Goal: Task Accomplishment & Management: Manage account settings

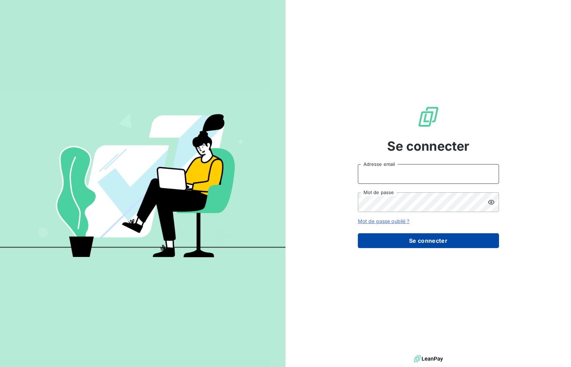
type input "[EMAIL_ADDRESS][DOMAIN_NAME]"
click at [417, 242] on button "Se connecter" at bounding box center [428, 240] width 141 height 15
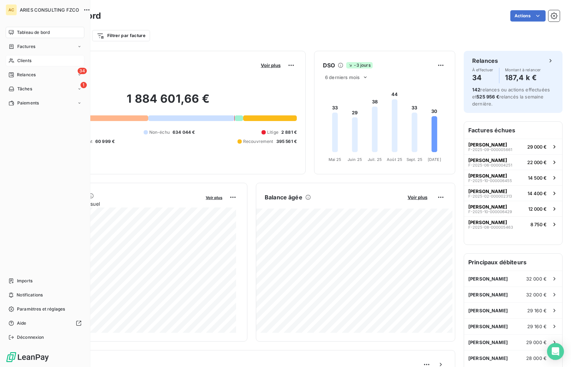
click at [23, 63] on span "Clients" at bounding box center [24, 60] width 14 height 6
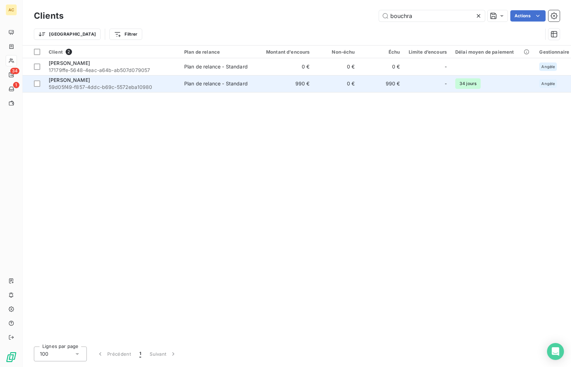
type input "bouchra"
click at [145, 84] on span "59d05f49-f857-4ddc-b69c-5572eba10980" at bounding box center [112, 87] width 127 height 7
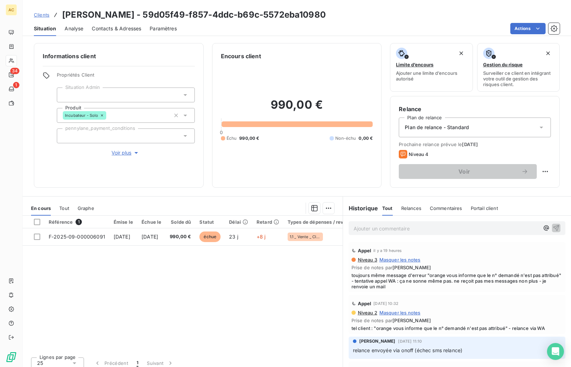
click at [129, 30] on span "Contacts & Adresses" at bounding box center [116, 28] width 49 height 7
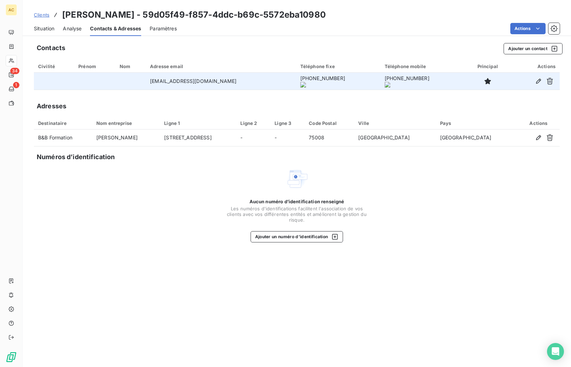
click at [196, 82] on td "[EMAIL_ADDRESS][DOMAIN_NAME]" at bounding box center [221, 81] width 150 height 17
click at [197, 82] on td "[EMAIL_ADDRESS][DOMAIN_NAME]" at bounding box center [221, 81] width 150 height 17
click at [197, 83] on td "[EMAIL_ADDRESS][DOMAIN_NAME]" at bounding box center [221, 81] width 150 height 17
drag, startPoint x: 215, startPoint y: 81, endPoint x: 110, endPoint y: 82, distance: 105.1
click at [89, 82] on tr "[EMAIL_ADDRESS][DOMAIN_NAME] [PHONE_NUMBER] [PHONE_NUMBER]" at bounding box center [296, 81] width 525 height 17
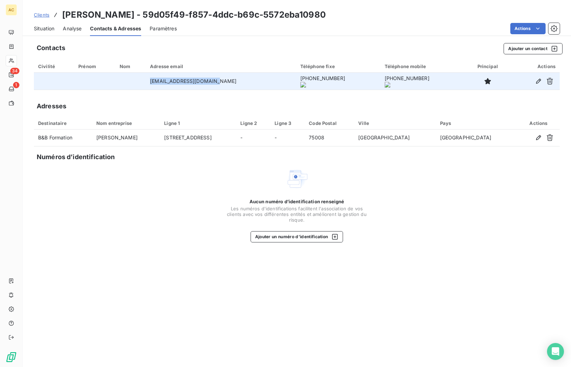
copy tr "[EMAIL_ADDRESS][DOMAIN_NAME]"
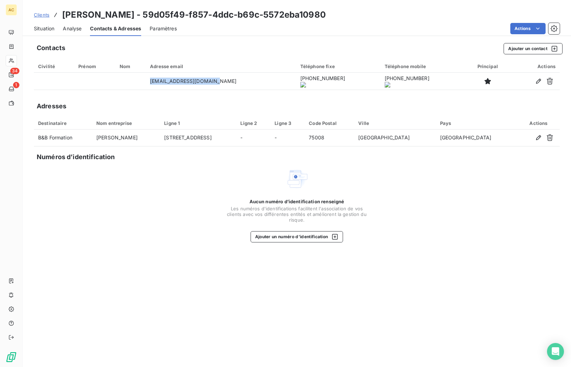
click at [41, 16] on span "Clients" at bounding box center [42, 15] width 16 height 6
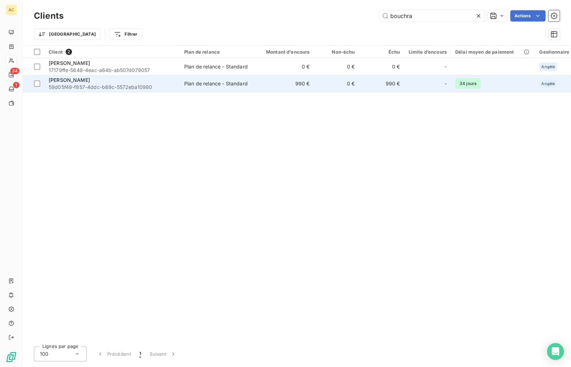
click at [168, 82] on div "[PERSON_NAME]" at bounding box center [112, 80] width 127 height 7
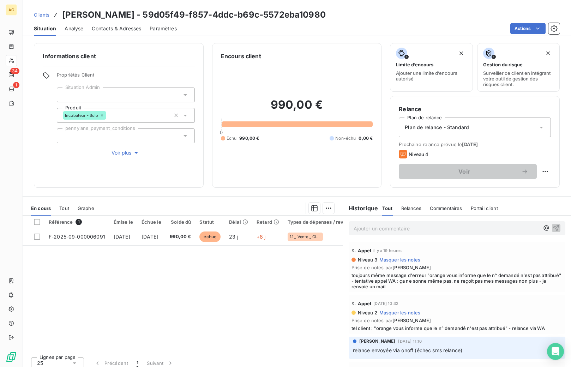
click at [366, 229] on p "Ajouter un commentaire ﻿" at bounding box center [446, 228] width 186 height 9
click at [364, 229] on p "Ajouter un commentaire ﻿" at bounding box center [446, 228] width 186 height 9
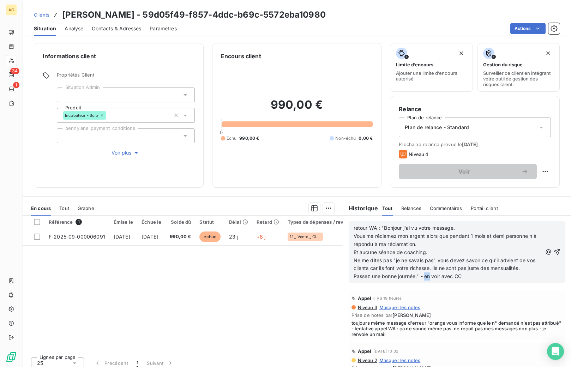
drag, startPoint x: 427, startPoint y: 275, endPoint x: 422, endPoint y: 273, distance: 4.8
click at [422, 273] on span "Passez une bonne journée." - en voir avec CC" at bounding box center [407, 276] width 108 height 6
click at [553, 251] on icon "button" at bounding box center [556, 251] width 7 height 7
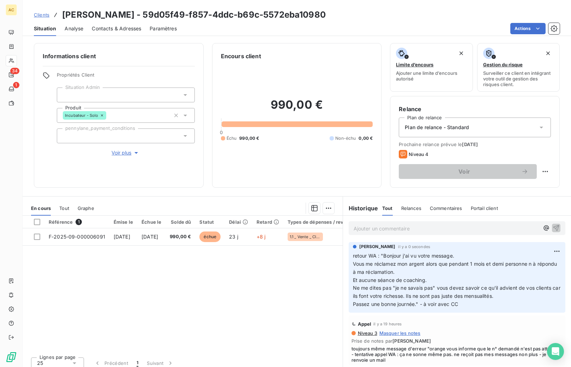
click at [107, 29] on span "Contacts & Adresses" at bounding box center [116, 28] width 49 height 7
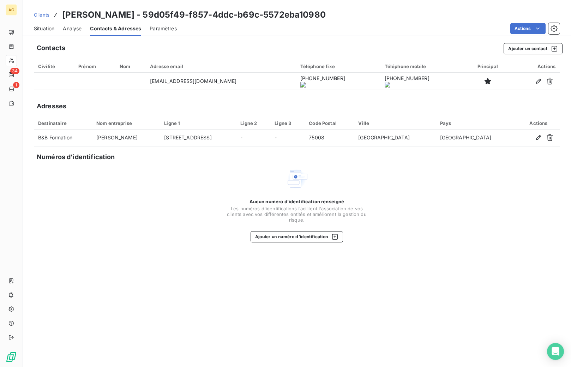
click at [44, 16] on span "Clients" at bounding box center [42, 15] width 16 height 6
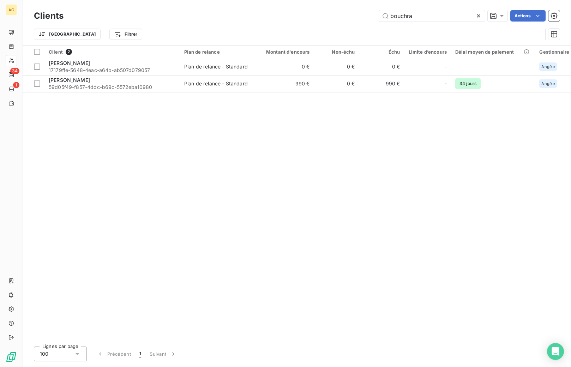
drag, startPoint x: 420, startPoint y: 14, endPoint x: 365, endPoint y: 14, distance: 54.3
click at [365, 14] on div "bouchra Actions" at bounding box center [315, 15] width 487 height 11
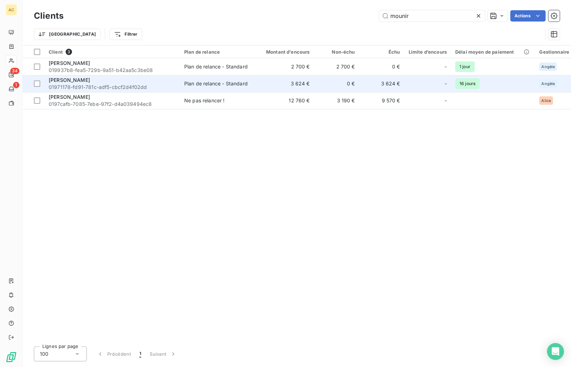
type input "mounir"
click at [84, 84] on span "01971178-fd91-781c-adf5-cbcf2d4f02dd" at bounding box center [112, 87] width 127 height 7
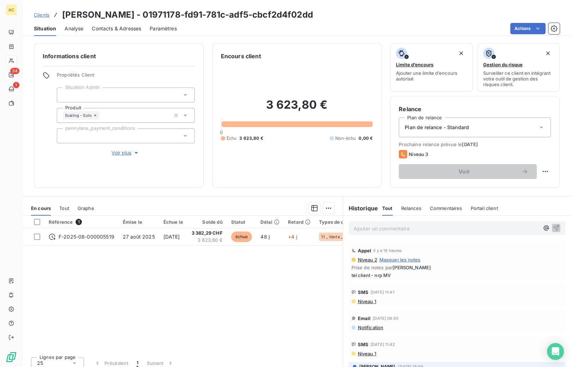
click at [63, 208] on span "Tout" at bounding box center [64, 208] width 10 height 6
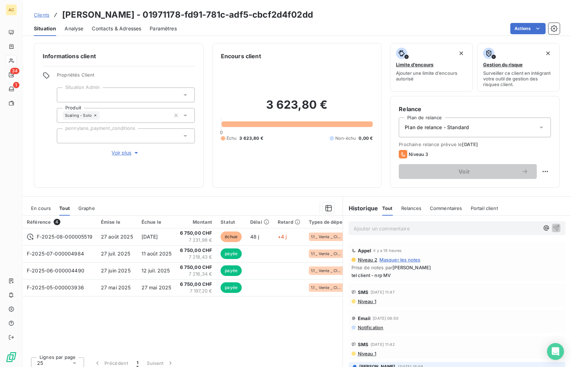
click at [121, 151] on span "Voir plus" at bounding box center [125, 152] width 28 height 7
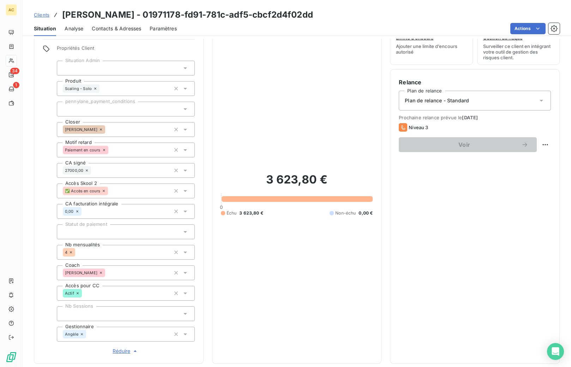
scroll to position [40, 0]
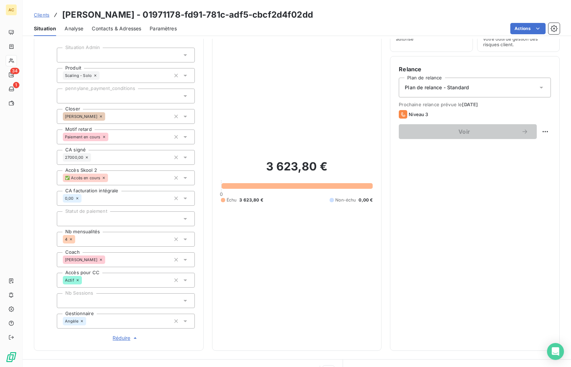
click at [43, 15] on span "Clients" at bounding box center [42, 15] width 16 height 6
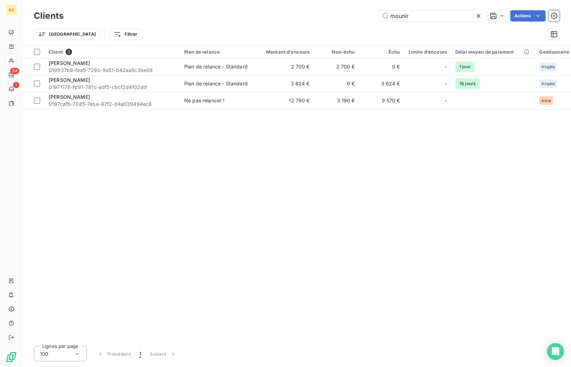
drag, startPoint x: 408, startPoint y: 16, endPoint x: 370, endPoint y: 13, distance: 38.5
click at [370, 13] on div "mounir Actions" at bounding box center [315, 15] width 487 height 11
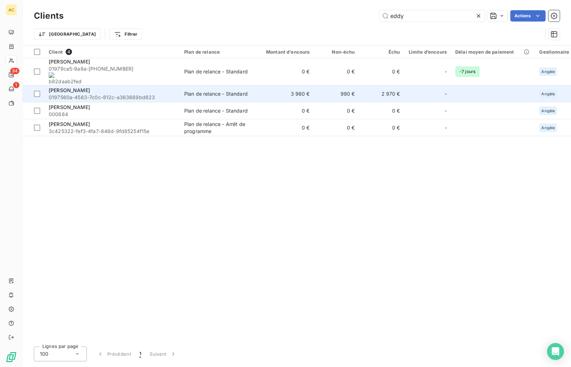
type input "eddy"
click at [129, 94] on span "0197560a-4563-7c0c-812c-a363669bd823" at bounding box center [112, 97] width 127 height 7
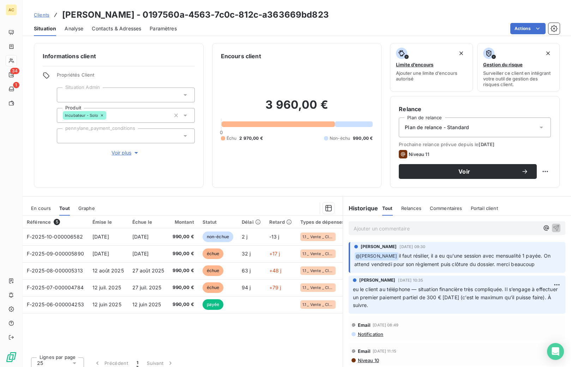
click at [356, 226] on p "Ajouter un commentaire ﻿" at bounding box center [446, 228] width 186 height 9
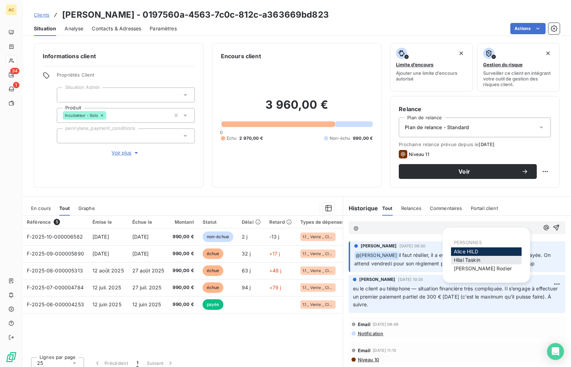
click at [483, 261] on div "[PERSON_NAME]" at bounding box center [486, 260] width 71 height 8
click at [458, 260] on span "[PERSON_NAME]" at bounding box center [467, 260] width 26 height 6
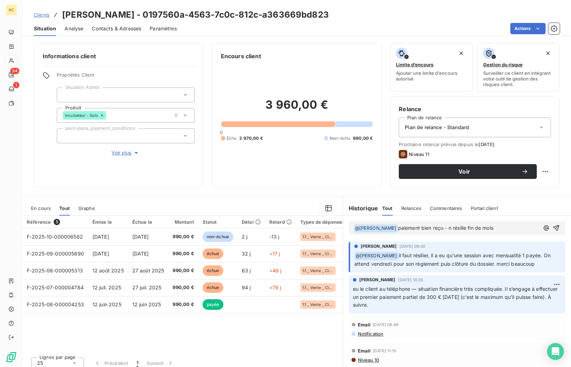
click at [434, 226] on span "paiement bien reçu - n résilie fin de mois" at bounding box center [445, 228] width 95 height 6
click at [457, 225] on span "paiement bien reçu - on résilie fin de mois" at bounding box center [447, 228] width 98 height 6
click at [500, 229] on p "﻿ @ [PERSON_NAME] ﻿ paiement bien reçu - on résilie en fin de mois" at bounding box center [446, 228] width 186 height 8
click at [457, 226] on span "paiement bien reçu - on résilie en fin de mois" at bounding box center [450, 228] width 105 height 6
drag, startPoint x: 510, startPoint y: 228, endPoint x: 384, endPoint y: 226, distance: 125.9
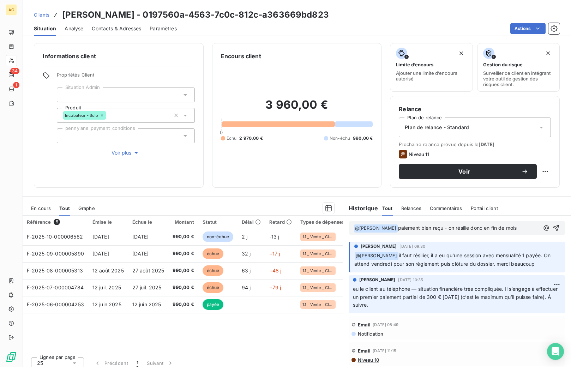
click at [384, 226] on p "﻿ @ [PERSON_NAME] ﻿ paiement bien reçu - on résilie donc en fin de mois" at bounding box center [446, 228] width 186 height 8
copy span "paiement bien reçu - on résilie donc en fin de mois"
click at [552, 226] on icon "button" at bounding box center [555, 227] width 7 height 7
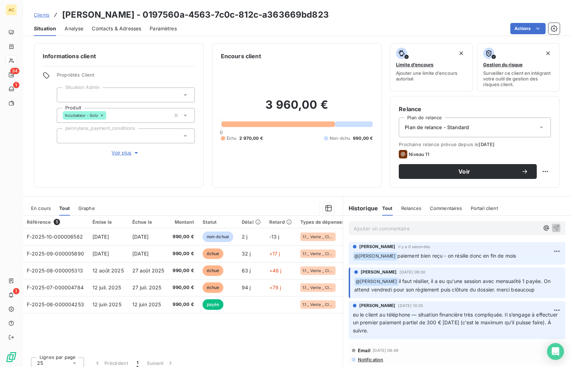
click at [480, 126] on div "Plan de relance - Standard" at bounding box center [475, 127] width 152 height 20
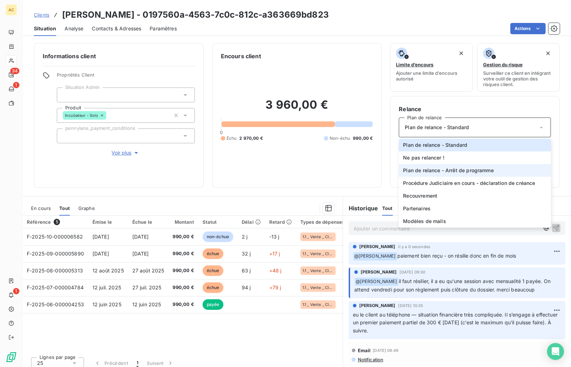
click at [462, 168] on span "Plan de relance - Arrêt de programme" at bounding box center [448, 170] width 90 height 7
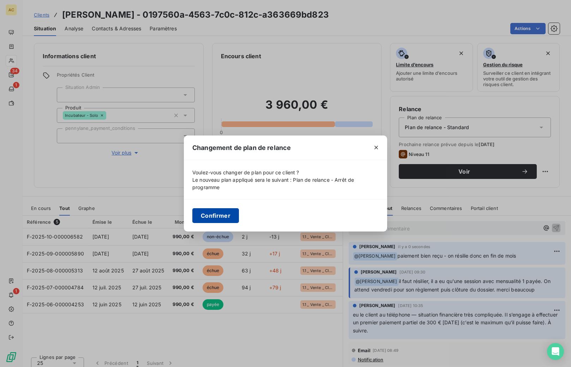
click at [204, 220] on button "Confirmer" at bounding box center [215, 215] width 47 height 15
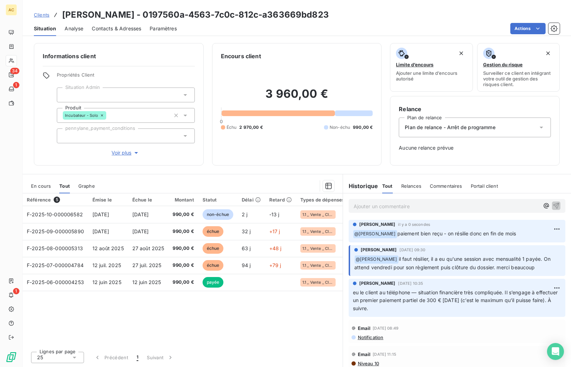
click at [42, 15] on span "Clients" at bounding box center [42, 15] width 16 height 6
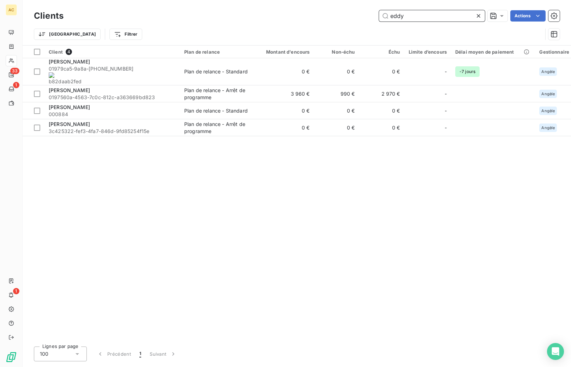
drag, startPoint x: 405, startPoint y: 17, endPoint x: 397, endPoint y: 16, distance: 7.5
click at [397, 16] on input "eddy" at bounding box center [432, 15] width 106 height 11
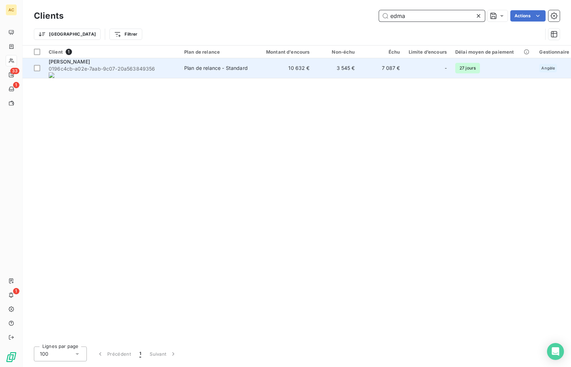
type input "edma"
click at [152, 67] on onoff-telecom-ce-phone-number-wrapper "563849356" at bounding box center [141, 69] width 28 height 6
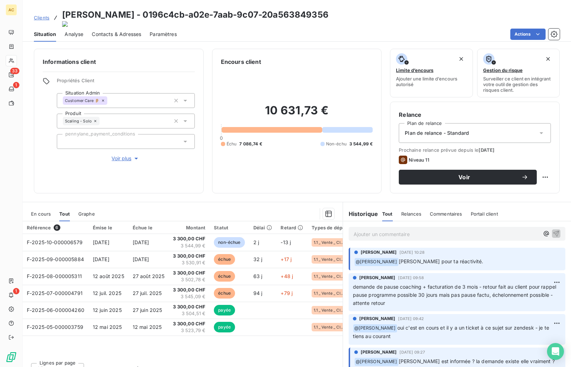
scroll to position [6, 0]
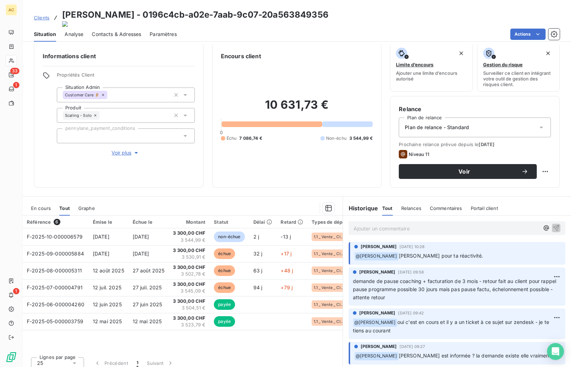
click at [37, 15] on span "Clients" at bounding box center [42, 18] width 16 height 6
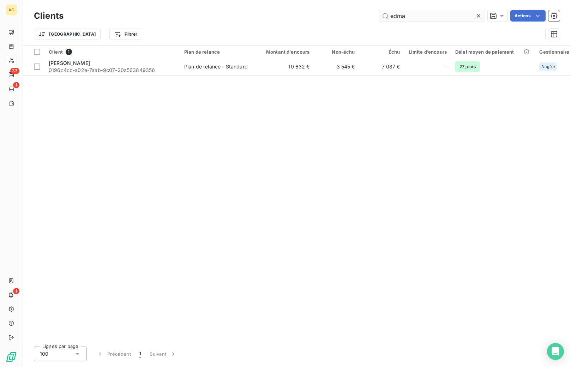
drag, startPoint x: 405, startPoint y: 17, endPoint x: 386, endPoint y: 14, distance: 19.0
click at [386, 14] on input "edma" at bounding box center [432, 15] width 106 height 11
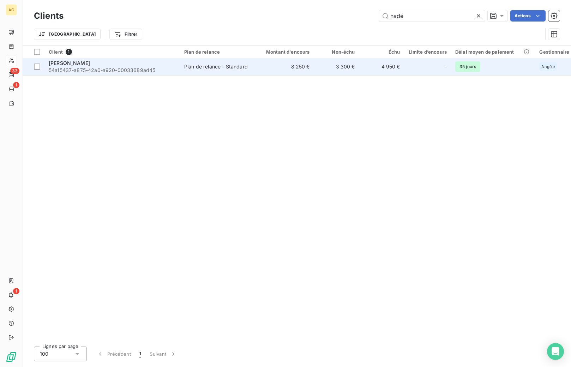
type input "nadé"
click at [197, 69] on div "Plan de relance - Standard" at bounding box center [215, 66] width 63 height 7
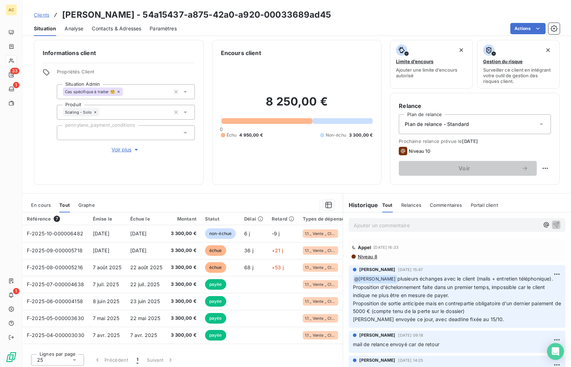
scroll to position [6, 0]
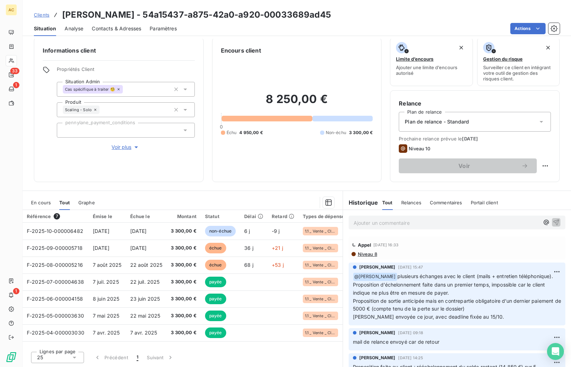
click at [43, 15] on span "Clients" at bounding box center [42, 15] width 16 height 6
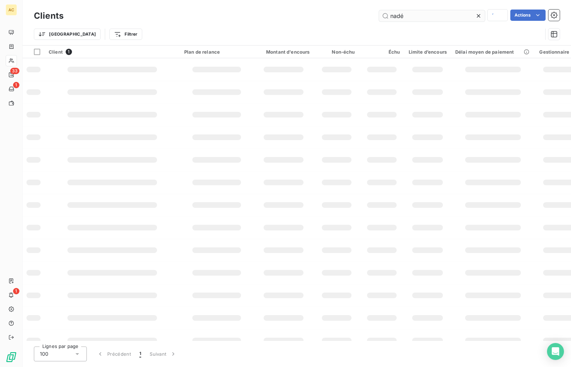
drag, startPoint x: 395, startPoint y: 19, endPoint x: 379, endPoint y: 17, distance: 15.7
click at [379, 17] on input "nadé" at bounding box center [432, 15] width 106 height 11
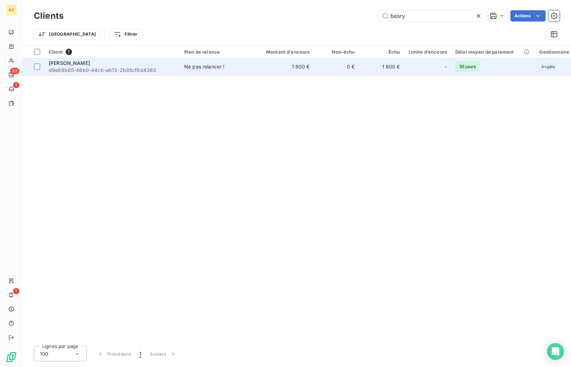
type input "besry"
click at [118, 70] on span "d9e88b65-48b0-44cb-ab13-2b95cf8d4363" at bounding box center [112, 70] width 127 height 7
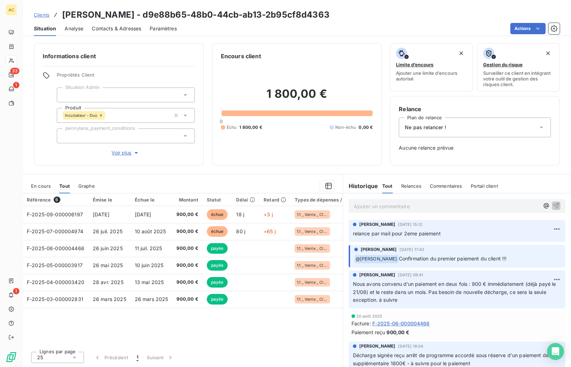
click at [118, 30] on span "Contacts & Adresses" at bounding box center [116, 28] width 49 height 7
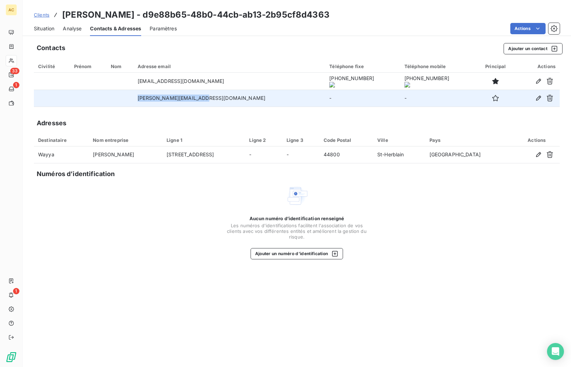
drag, startPoint x: 150, startPoint y: 99, endPoint x: 252, endPoint y: 106, distance: 102.5
click at [252, 106] on td "[PERSON_NAME][EMAIL_ADDRESS][DOMAIN_NAME]" at bounding box center [229, 98] width 192 height 17
copy td "[PERSON_NAME][EMAIL_ADDRESS][DOMAIN_NAME]"
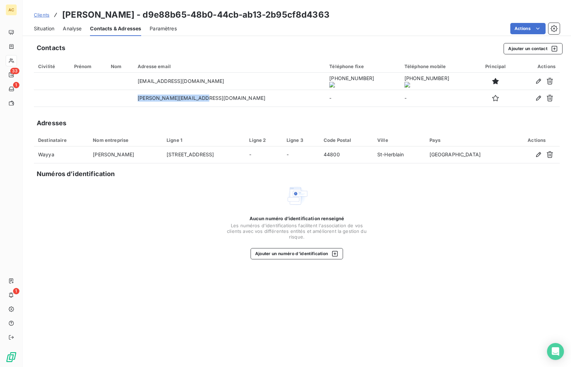
click at [36, 27] on span "Situation" at bounding box center [44, 28] width 20 height 7
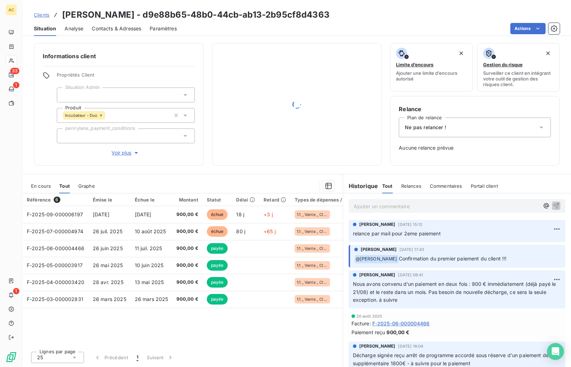
click at [377, 207] on p "Ajouter un commentaire ﻿" at bounding box center [446, 206] width 186 height 9
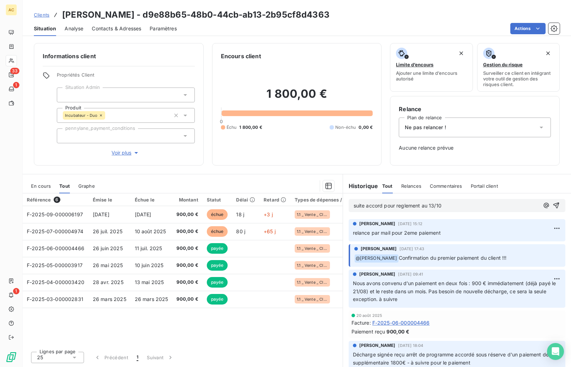
drag, startPoint x: 396, startPoint y: 207, endPoint x: 398, endPoint y: 221, distance: 14.2
click at [396, 207] on span "suite accord pour reglement au 13/10" at bounding box center [397, 205] width 88 height 6
click at [473, 206] on p "suite accord pour 2ème reglement au 13/10" at bounding box center [446, 206] width 186 height 8
click at [415, 207] on span "suite accord pour 2ème reglement au 13/10 - relance par mail ce jour" at bounding box center [434, 205] width 163 height 6
click at [525, 210] on div "suite accord pour 2ème règlement au 13/10 - relance par mail ce jour" at bounding box center [456, 205] width 217 height 13
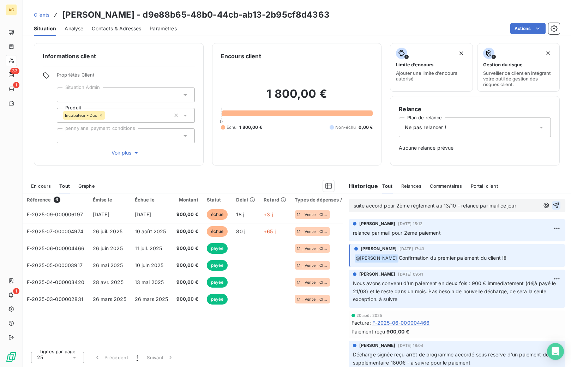
click at [553, 206] on icon "button" at bounding box center [556, 205] width 6 height 6
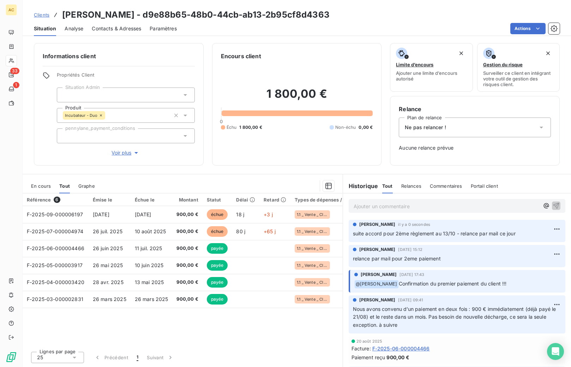
click at [36, 13] on span "Clients" at bounding box center [42, 15] width 16 height 6
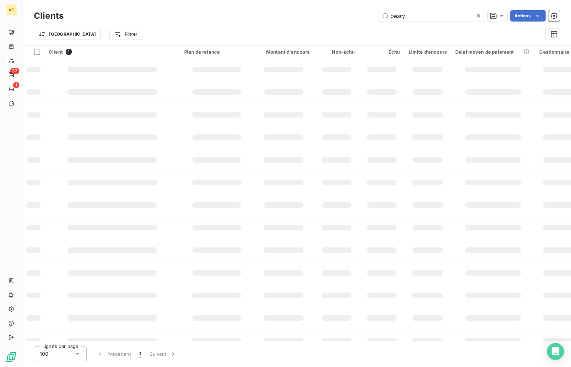
drag, startPoint x: 423, startPoint y: 18, endPoint x: 342, endPoint y: 18, distance: 80.4
click at [342, 18] on div "besry Actions" at bounding box center [315, 15] width 487 height 11
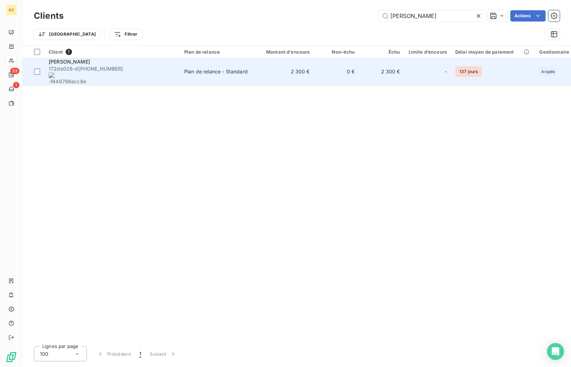
type input "[PERSON_NAME]"
click at [134, 68] on span "172de028-d [PHONE_NUMBER] -f449798ecc8e" at bounding box center [112, 75] width 127 height 20
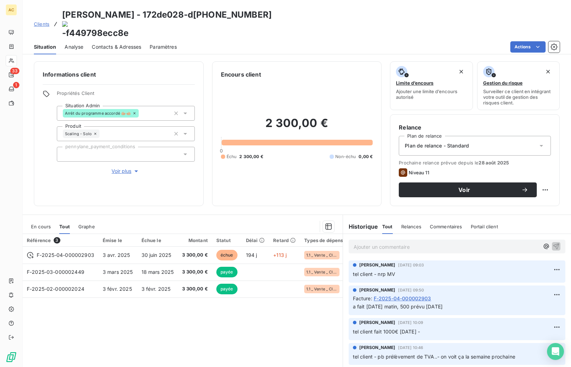
click at [115, 43] on span "Contacts & Adresses" at bounding box center [116, 46] width 49 height 7
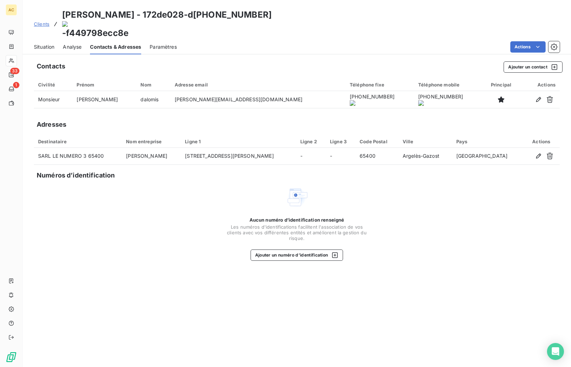
click at [328, 71] on onoff-telecom-ce-actions-button at bounding box center [328, 71] width 0 height 0
click at [38, 21] on span "Clients" at bounding box center [42, 24] width 16 height 6
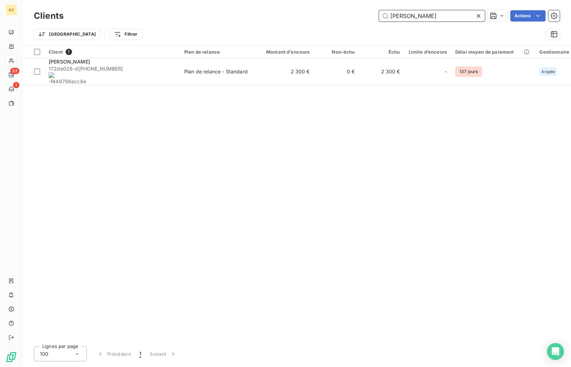
drag, startPoint x: 387, startPoint y: 13, endPoint x: 366, endPoint y: 11, distance: 20.9
click at [366, 11] on div "[PERSON_NAME] da Actions" at bounding box center [315, 15] width 487 height 11
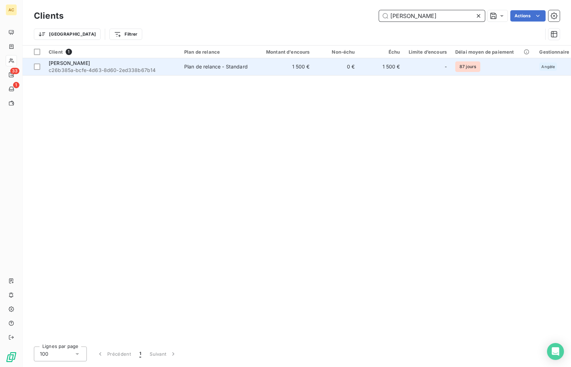
type input "[PERSON_NAME]"
click at [123, 61] on div "[PERSON_NAME]" at bounding box center [112, 63] width 127 height 7
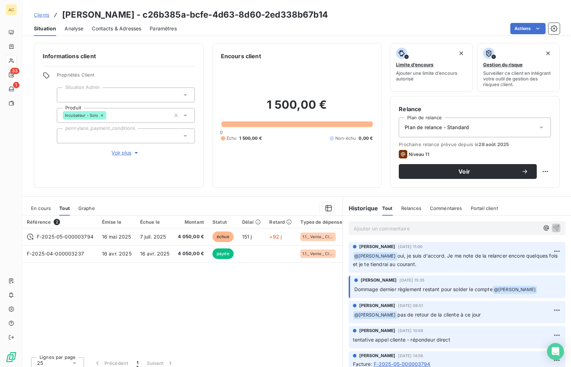
click at [116, 28] on span "Contacts & Adresses" at bounding box center [116, 28] width 49 height 7
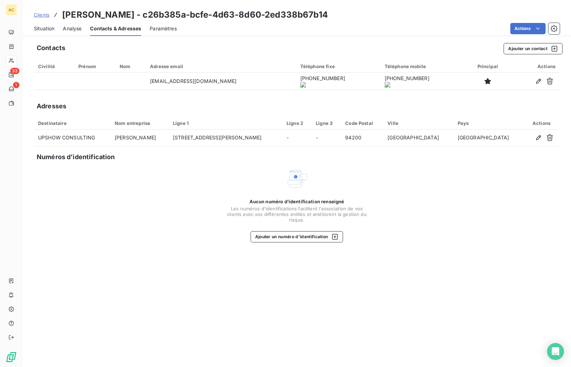
click at [299, 71] on onoff-telecom-ce-actions-button at bounding box center [299, 71] width 0 height 0
click at [45, 12] on span "Clients" at bounding box center [42, 15] width 16 height 6
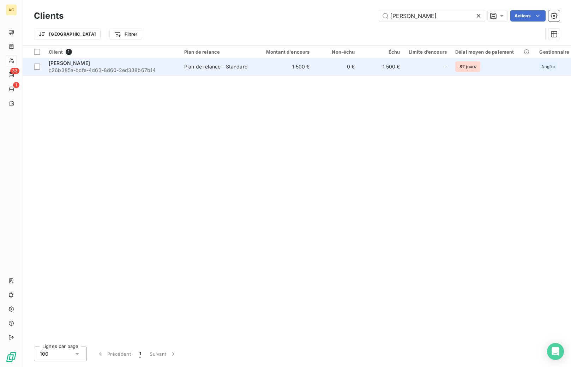
click at [172, 70] on span "c26b385a-bcfe-4d63-8d60-2ed338b67b14" at bounding box center [112, 70] width 127 height 7
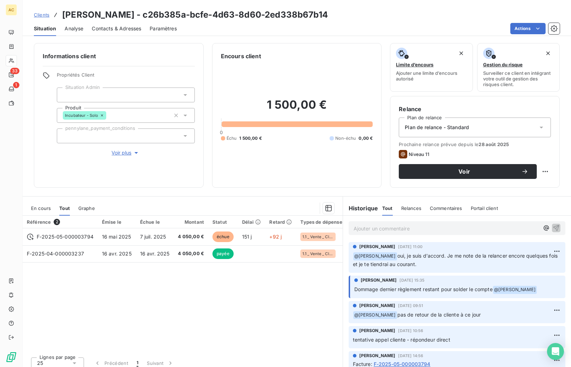
click at [414, 227] on p "Ajouter un commentaire ﻿" at bounding box center [446, 228] width 186 height 9
click at [398, 225] on p "tentative appel -" at bounding box center [446, 228] width 186 height 8
click at [552, 227] on icon "button" at bounding box center [555, 227] width 7 height 7
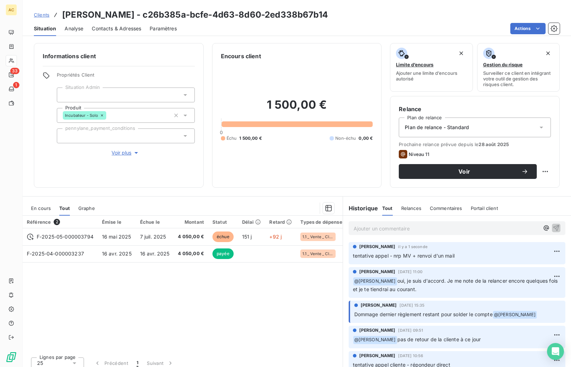
click at [123, 31] on span "Contacts & Adresses" at bounding box center [116, 28] width 49 height 7
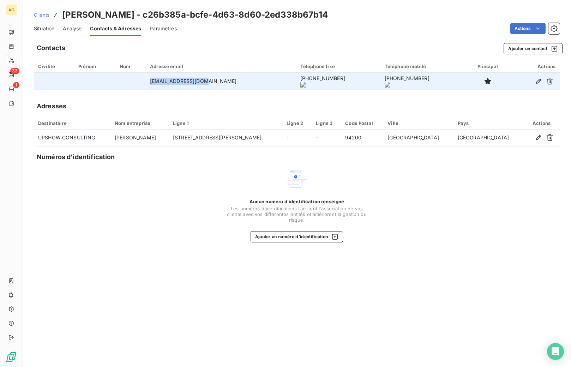
drag, startPoint x: 212, startPoint y: 78, endPoint x: 224, endPoint y: 81, distance: 11.9
click at [224, 81] on td "[EMAIL_ADDRESS][DOMAIN_NAME]" at bounding box center [221, 81] width 150 height 17
copy td "[EMAIL_ADDRESS][DOMAIN_NAME]"
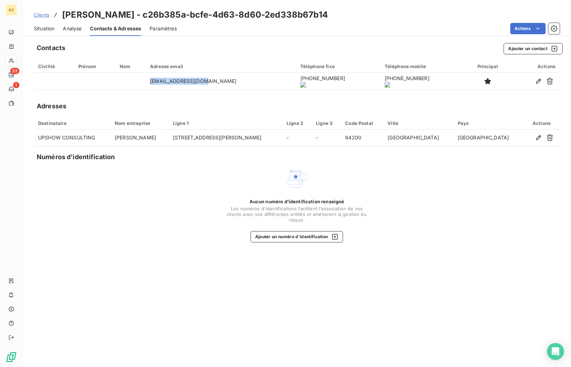
click at [42, 16] on span "Clients" at bounding box center [42, 15] width 16 height 6
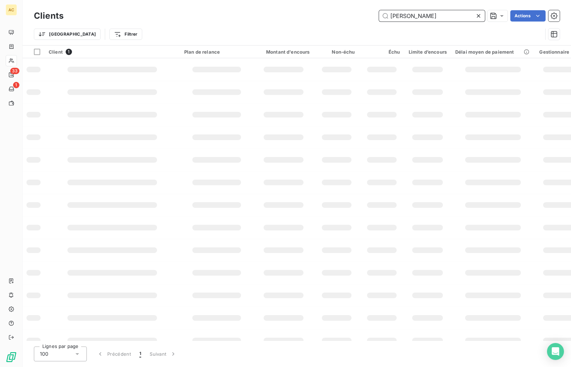
drag, startPoint x: 405, startPoint y: 13, endPoint x: 381, endPoint y: 14, distance: 24.4
click at [381, 14] on input "[PERSON_NAME]" at bounding box center [432, 15] width 106 height 11
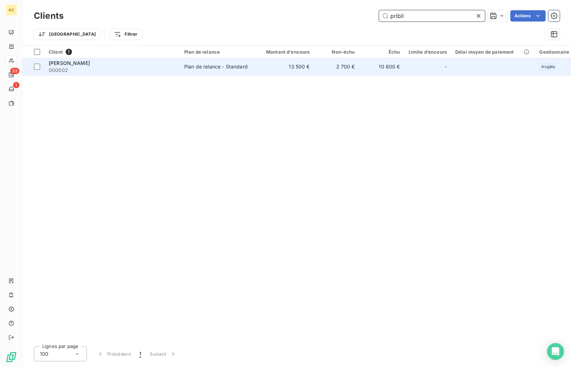
type input "pribil"
click at [137, 71] on span "000002" at bounding box center [112, 70] width 127 height 7
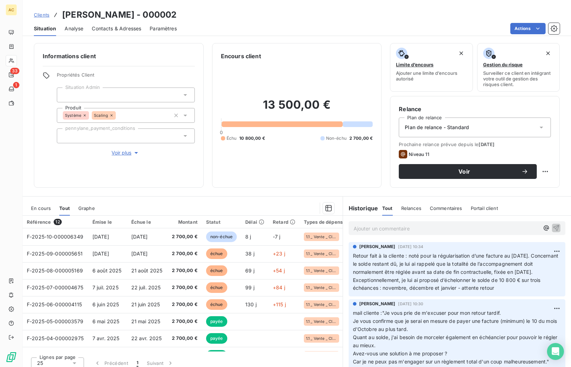
click at [110, 28] on span "Contacts & Adresses" at bounding box center [116, 28] width 49 height 7
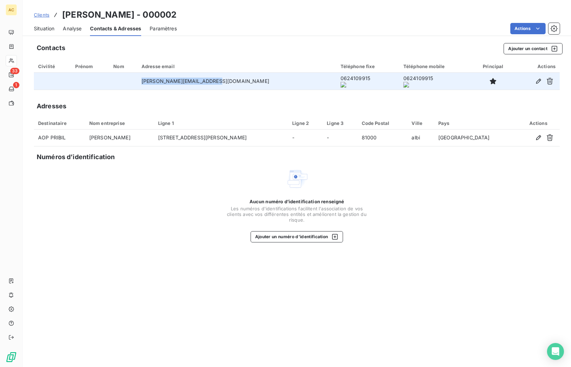
drag, startPoint x: 155, startPoint y: 82, endPoint x: 252, endPoint y: 83, distance: 97.0
click at [253, 83] on tr "[PERSON_NAME][EMAIL_ADDRESS][DOMAIN_NAME] 0624109915 0624109915" at bounding box center [296, 81] width 525 height 17
copy tr "[PERSON_NAME][EMAIL_ADDRESS][DOMAIN_NAME]"
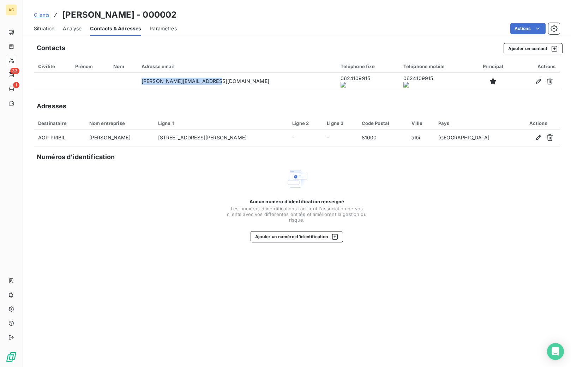
click at [47, 12] on span "Clients" at bounding box center [42, 15] width 16 height 6
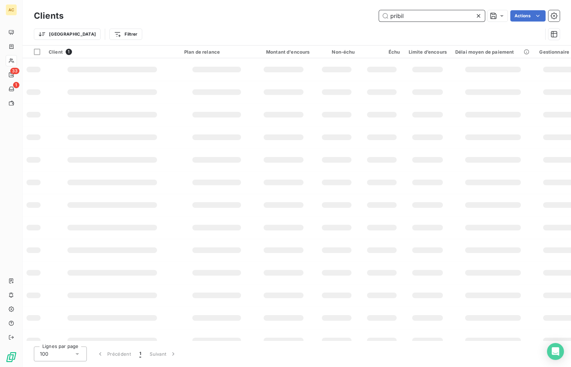
drag, startPoint x: 384, startPoint y: 14, endPoint x: 375, endPoint y: 13, distance: 9.5
click at [375, 13] on div "pribil Actions" at bounding box center [315, 15] width 487 height 11
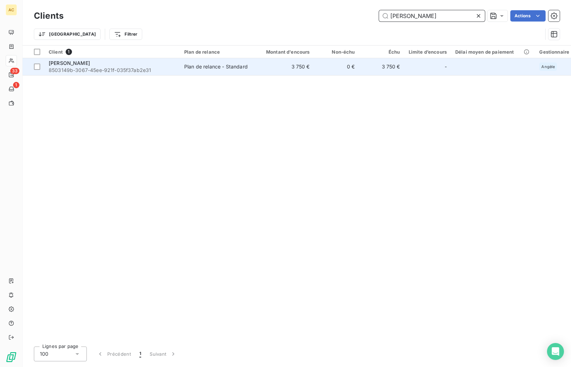
type input "[PERSON_NAME]"
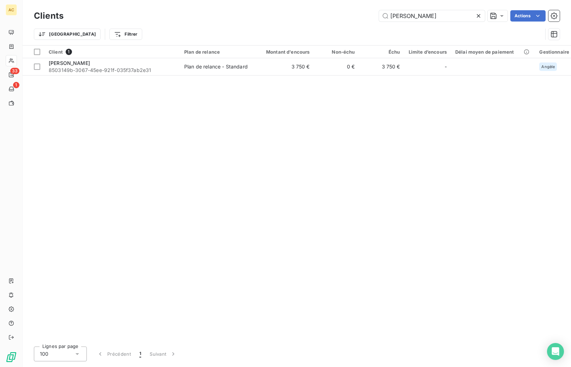
drag, startPoint x: 167, startPoint y: 73, endPoint x: 176, endPoint y: 86, distance: 15.7
click at [168, 73] on span "8503149b-3067-45ee-921f-035f37ab2e31" at bounding box center [112, 70] width 127 height 7
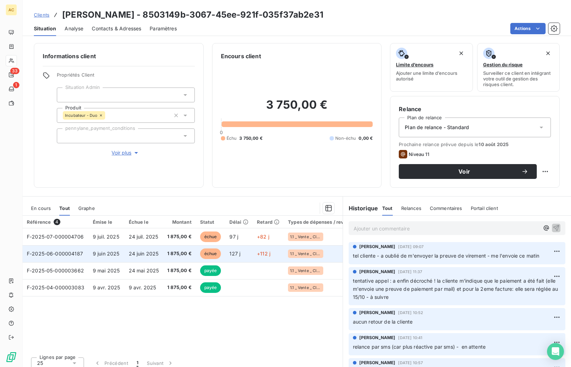
click at [143, 251] on span "24 juin 2025" at bounding box center [144, 253] width 30 height 6
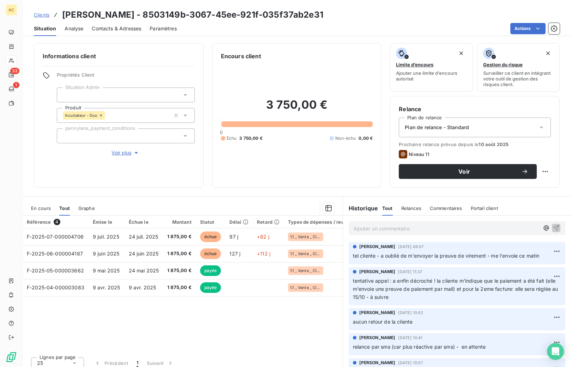
click at [126, 31] on span "Contacts & Adresses" at bounding box center [116, 28] width 49 height 7
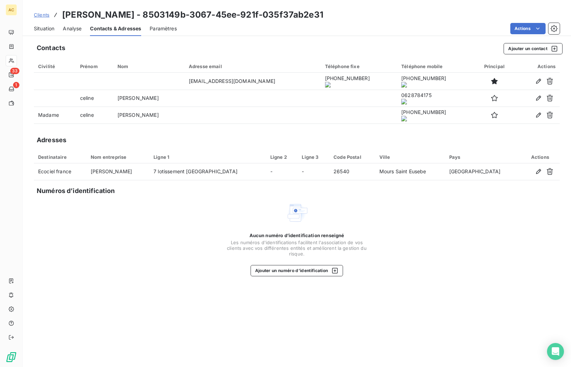
drag, startPoint x: 152, startPoint y: 83, endPoint x: 291, endPoint y: 70, distance: 139.6
click at [291, 70] on table "Civilité Prénom Nom Adresse email Téléphone fixe Téléphone mobile Principal Act…" at bounding box center [296, 92] width 525 height 64
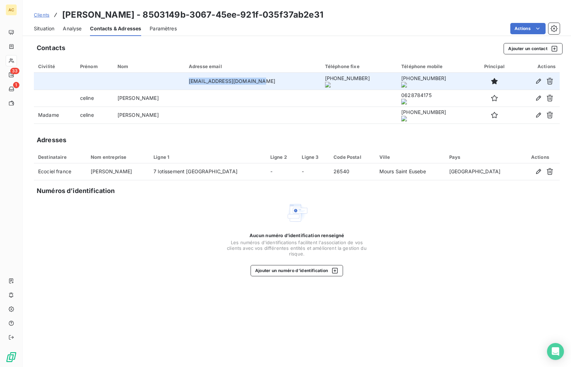
drag, startPoint x: 232, startPoint y: 81, endPoint x: 144, endPoint y: 83, distance: 88.9
click at [144, 83] on tr "[EMAIL_ADDRESS][DOMAIN_NAME] [PHONE_NUMBER] [PHONE_NUMBER]" at bounding box center [296, 81] width 525 height 17
copy tr "[EMAIL_ADDRESS][DOMAIN_NAME]"
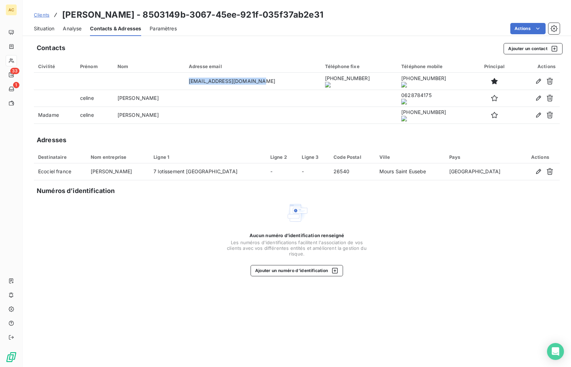
click at [43, 28] on span "Situation" at bounding box center [44, 28] width 20 height 7
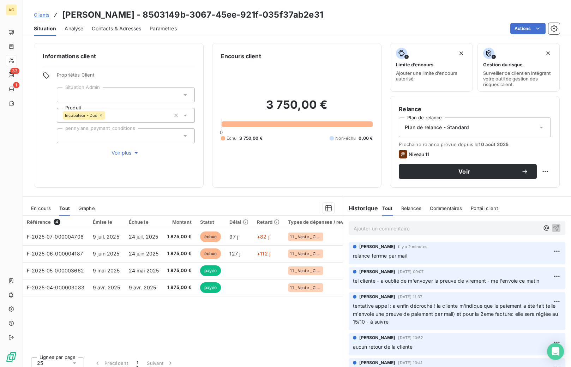
click at [42, 16] on span "Clients" at bounding box center [42, 15] width 16 height 6
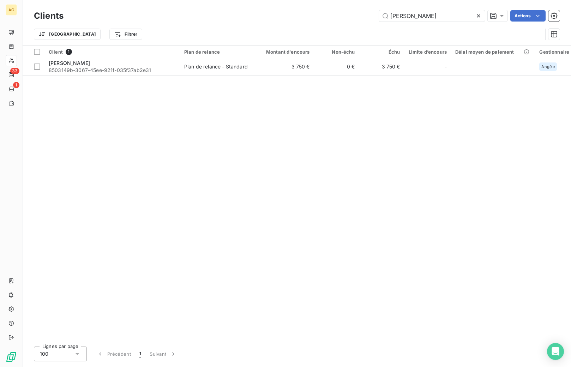
drag, startPoint x: 394, startPoint y: 12, endPoint x: 377, endPoint y: 12, distance: 16.6
click at [377, 12] on div "[PERSON_NAME] Actions" at bounding box center [315, 15] width 487 height 11
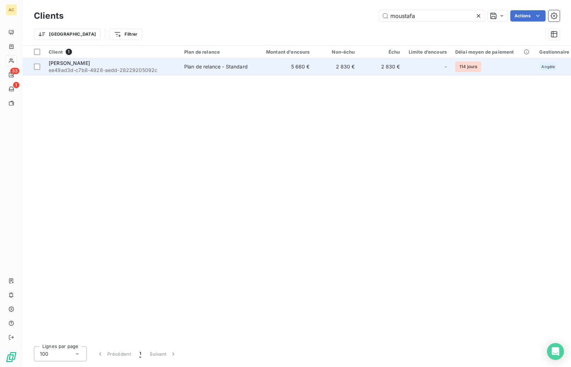
type input "moustafa"
click at [121, 67] on span "ee49ad3d-c7b8-4928-aedd-28229205092c" at bounding box center [112, 70] width 127 height 7
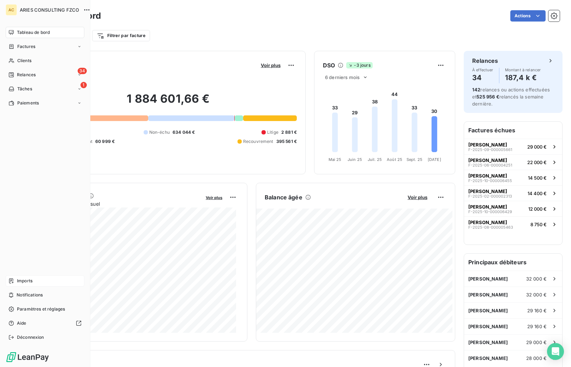
click at [25, 283] on span "Imports" at bounding box center [25, 281] width 16 height 6
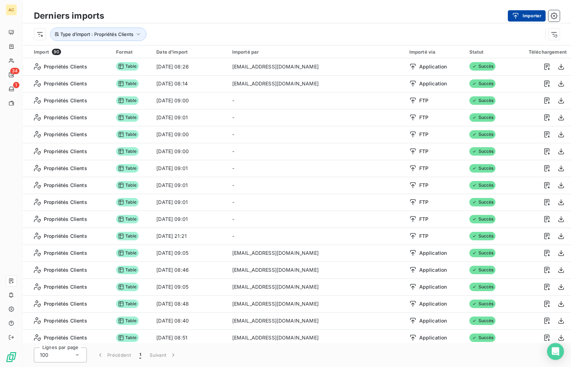
click at [525, 16] on button "Importer" at bounding box center [526, 15] width 38 height 11
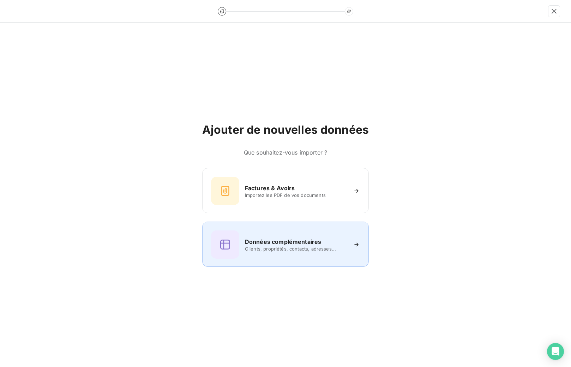
click at [267, 252] on div "Données complémentaires Clients, propriétés, contacts, adresses..." at bounding box center [285, 244] width 149 height 28
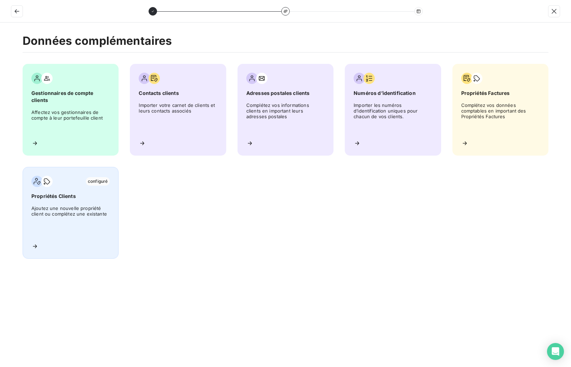
click at [66, 201] on div "configuré Propriétés Clients Ajoutez une nouvelle propriété client ou complétez…" at bounding box center [71, 213] width 96 height 92
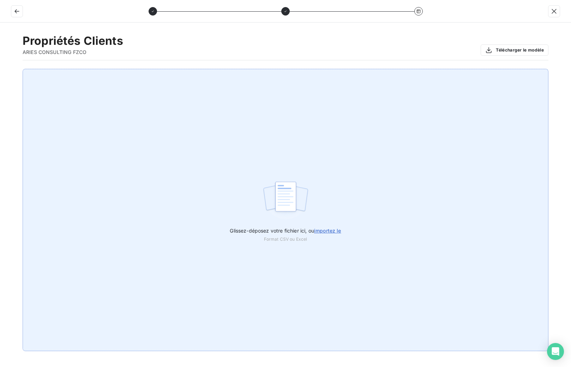
click at [328, 231] on span "importez le" at bounding box center [327, 230] width 27 height 6
click at [0, 69] on input "Glissez-déposez votre fichier ici, ou importez le" at bounding box center [0, 69] width 0 height 0
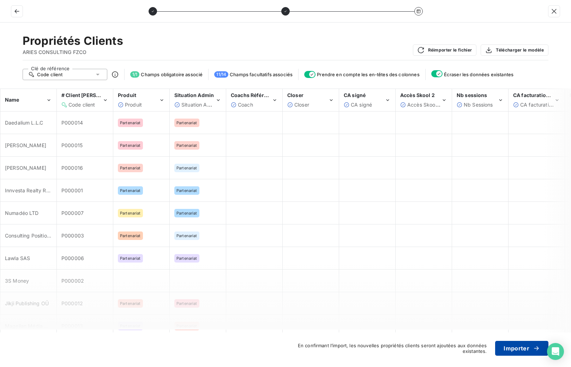
click at [522, 352] on button "Importer" at bounding box center [521, 348] width 53 height 15
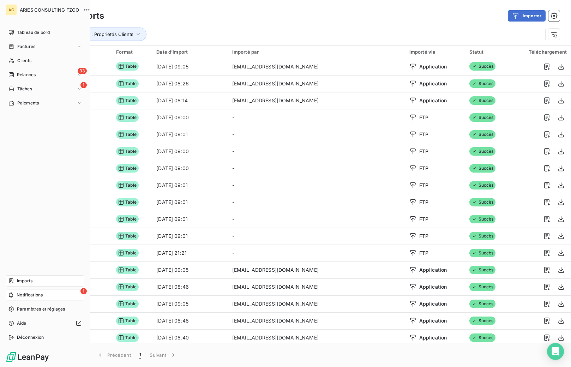
click at [30, 295] on span "Notifications" at bounding box center [30, 295] width 26 height 6
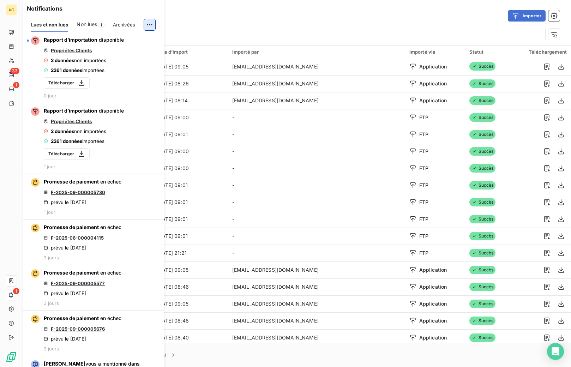
click at [149, 24] on html "AC 33 1 1 Derniers imports Importer Type d’import : Propriétés Clients Import 9…" at bounding box center [285, 183] width 571 height 367
click at [127, 39] on div "Tout marquer comme lu" at bounding box center [102, 40] width 99 height 11
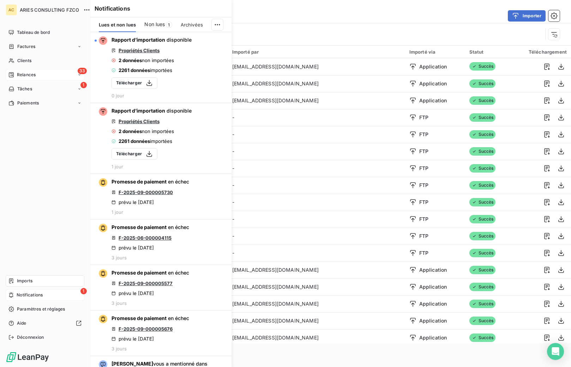
drag, startPoint x: 18, startPoint y: 72, endPoint x: 22, endPoint y: 72, distance: 3.5
click at [19, 72] on span "Relances" at bounding box center [26, 75] width 19 height 6
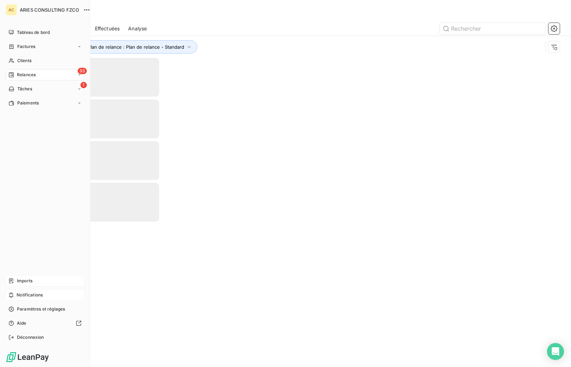
click at [22, 74] on span "Relances" at bounding box center [26, 75] width 19 height 6
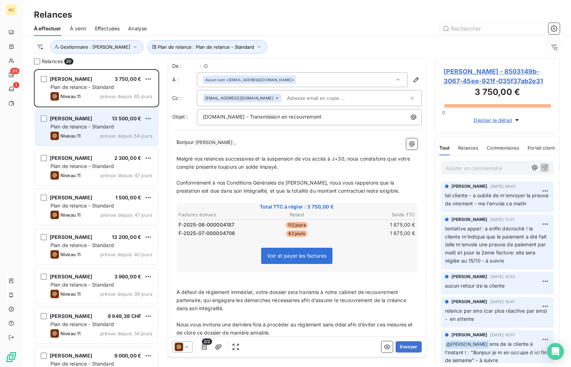
scroll to position [292, 120]
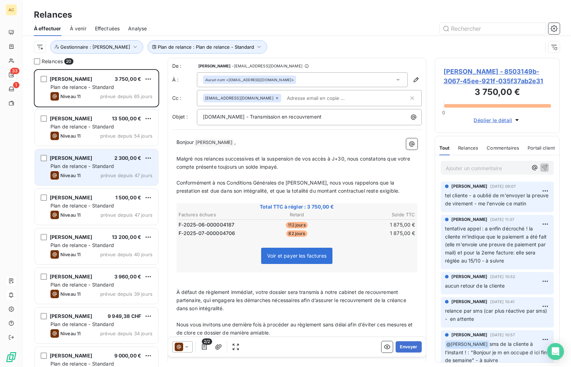
click at [106, 170] on div "Thomas Dalomis 2 300,00 € Plan de relance - Standard Niveau 11 prévue depuis 47…" at bounding box center [96, 167] width 123 height 36
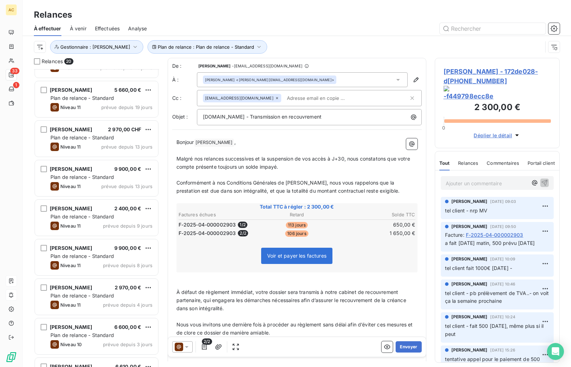
scroll to position [493, 0]
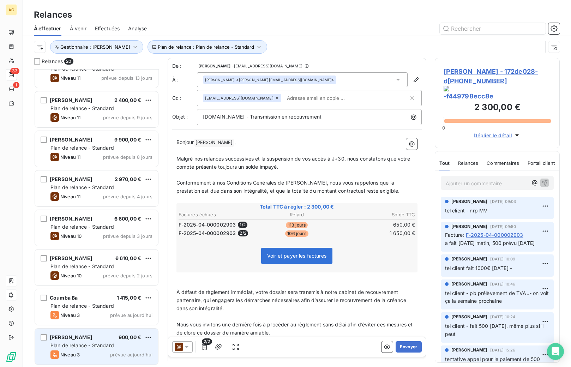
click at [97, 343] on span "Plan de relance - Standard" at bounding box center [81, 345] width 63 height 6
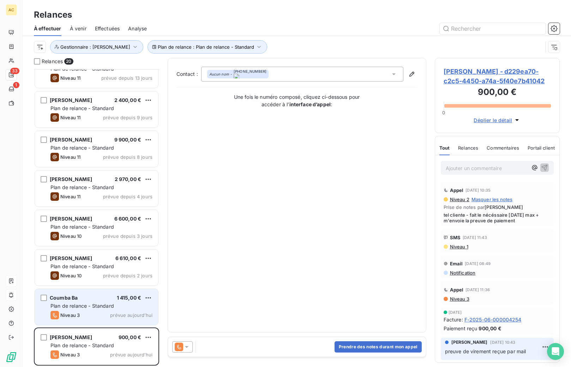
click at [113, 310] on div "Coumba Ba 1 415,00 € Plan de relance - Standard Niveau 3 prévue aujourd’hui" at bounding box center [96, 307] width 123 height 36
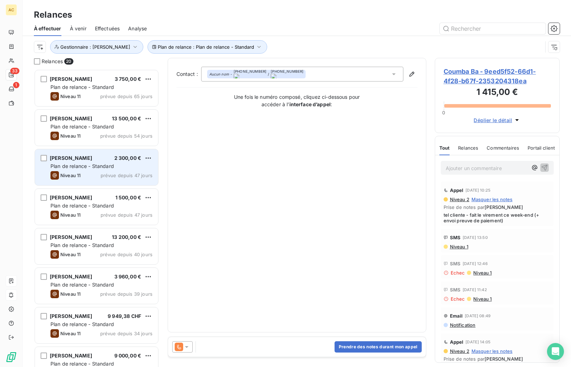
click at [99, 163] on span "Plan de relance - Standard" at bounding box center [81, 166] width 63 height 6
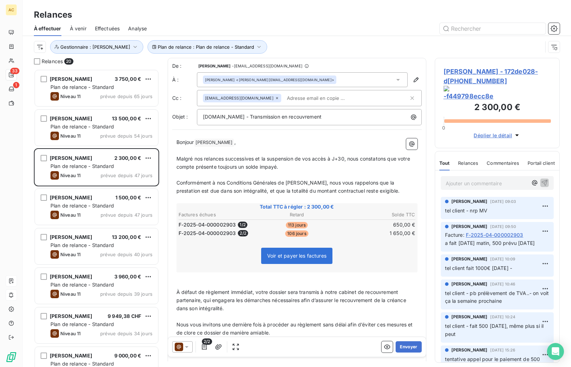
click at [479, 180] on p "Ajouter un commentaire ﻿" at bounding box center [486, 183] width 82 height 9
click at [541, 180] on icon "button" at bounding box center [544, 183] width 6 height 6
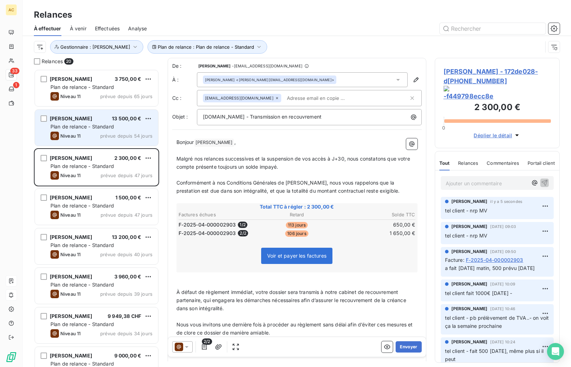
click at [102, 130] on div "Elia Pribil 13 500,00 € Plan de relance - Standard Niveau 11 prévue depuis 54 j…" at bounding box center [96, 128] width 123 height 36
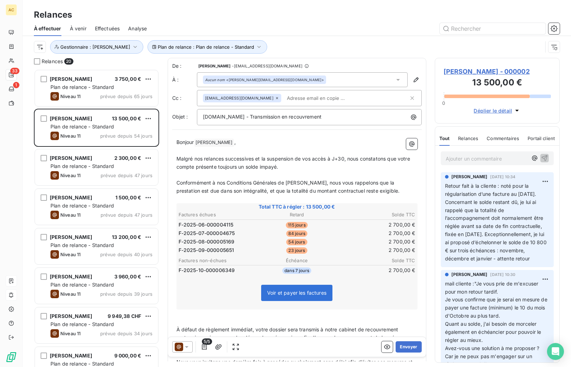
click at [458, 158] on p "Ajouter un commentaire ﻿" at bounding box center [486, 158] width 82 height 9
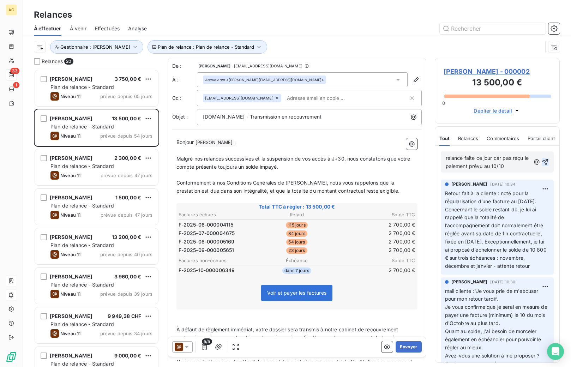
click at [541, 163] on icon "button" at bounding box center [544, 161] width 7 height 7
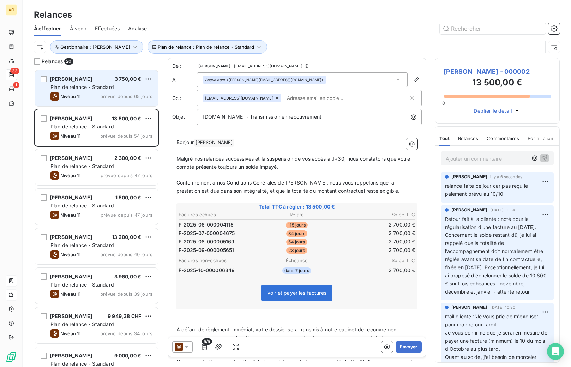
click at [113, 89] on span "Plan de relance - Standard" at bounding box center [81, 87] width 63 height 6
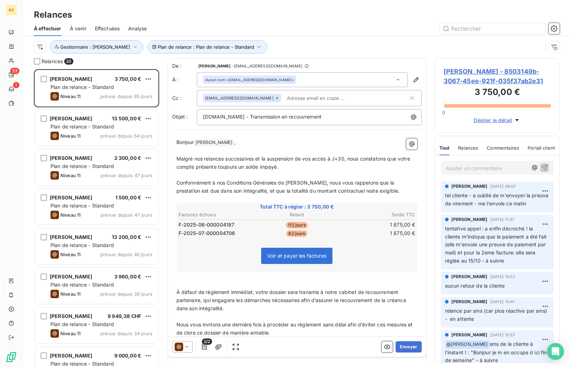
click at [481, 169] on p "Ajouter un commentaire ﻿" at bounding box center [486, 168] width 82 height 9
click at [483, 166] on p "Ajouter un commentaire ﻿" at bounding box center [486, 168] width 82 height 9
click at [543, 170] on button "button" at bounding box center [544, 167] width 8 height 8
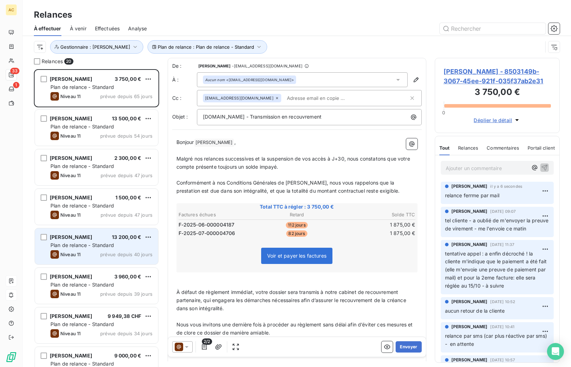
click at [91, 242] on span "Plan de relance - Standard" at bounding box center [81, 245] width 63 height 6
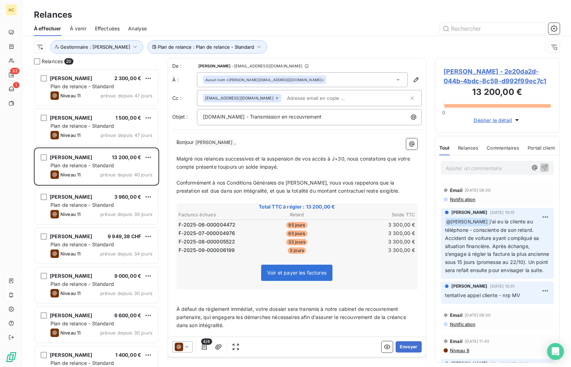
scroll to position [96, 0]
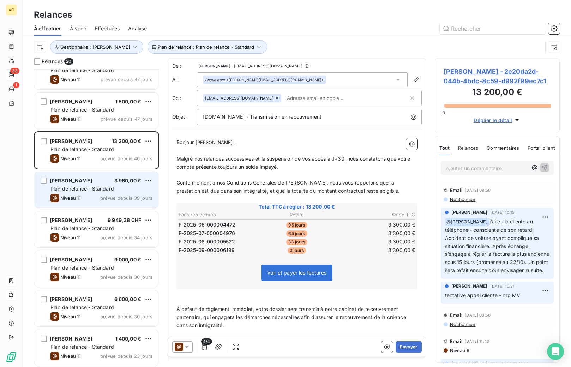
click at [94, 192] on div "Plan de relance - Standard" at bounding box center [101, 188] width 102 height 7
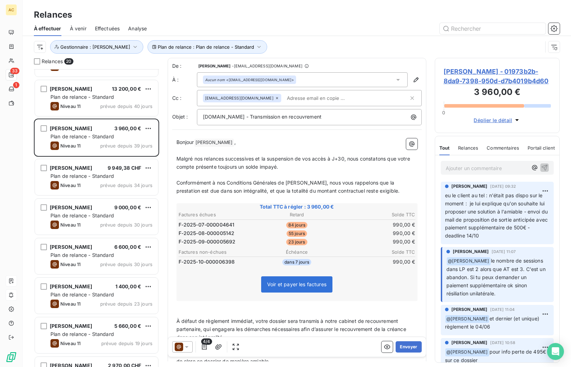
scroll to position [168, 0]
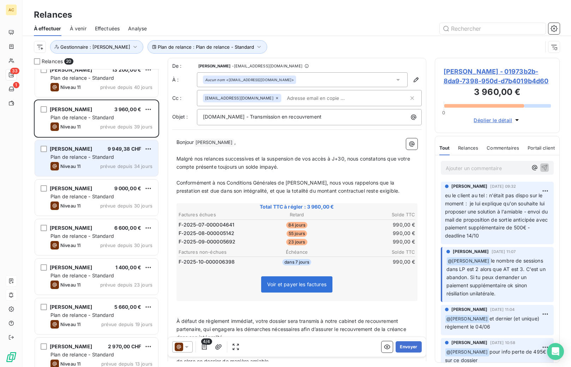
click at [105, 160] on div "Plan de relance - Standard" at bounding box center [101, 156] width 102 height 7
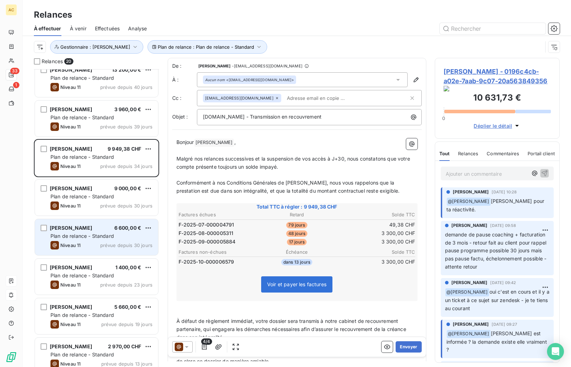
click at [86, 233] on span "Plan de relance - Standard" at bounding box center [81, 236] width 63 height 6
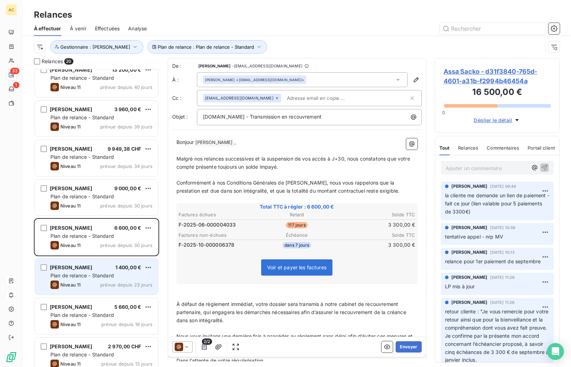
click at [84, 272] on span "Plan de relance - Standard" at bounding box center [81, 275] width 63 height 6
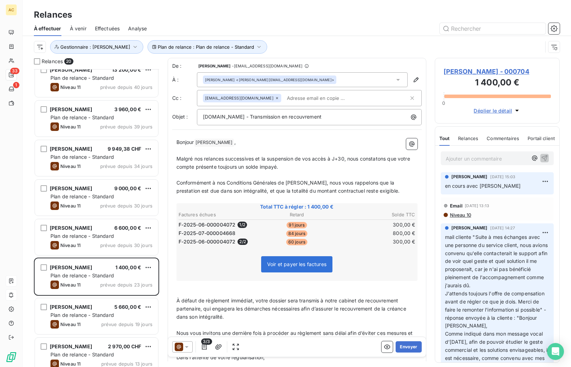
click at [485, 157] on p "Ajouter un commentaire ﻿" at bounding box center [486, 158] width 82 height 9
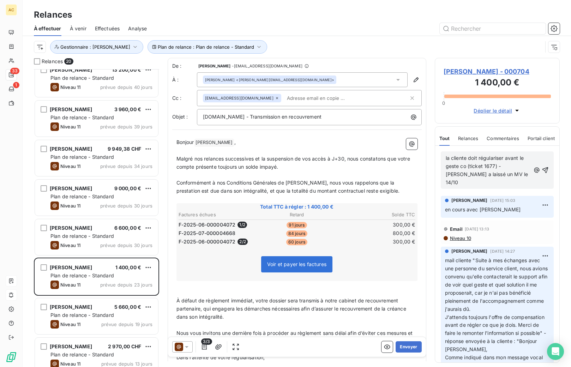
click at [487, 172] on span "la cliente doit régulariser avant le geste co (ticket 1677) - Sophia a laissé u…" at bounding box center [487, 170] width 84 height 30
click at [541, 166] on icon "button" at bounding box center [544, 169] width 7 height 7
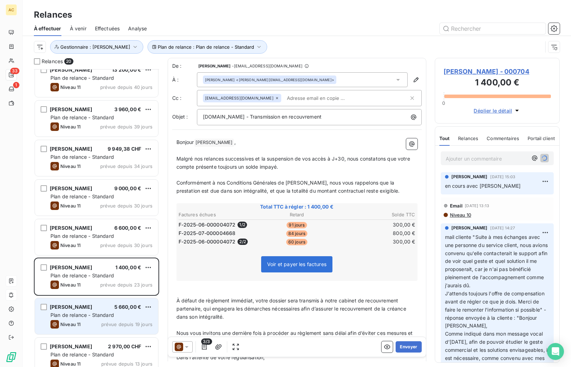
click at [89, 315] on span "Plan de relance - Standard" at bounding box center [81, 315] width 63 height 6
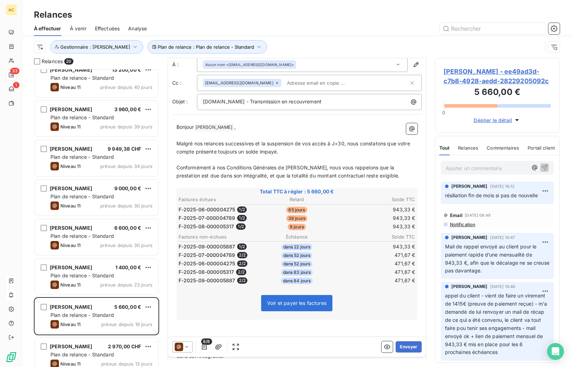
scroll to position [16, 0]
